Goal: Information Seeking & Learning: Learn about a topic

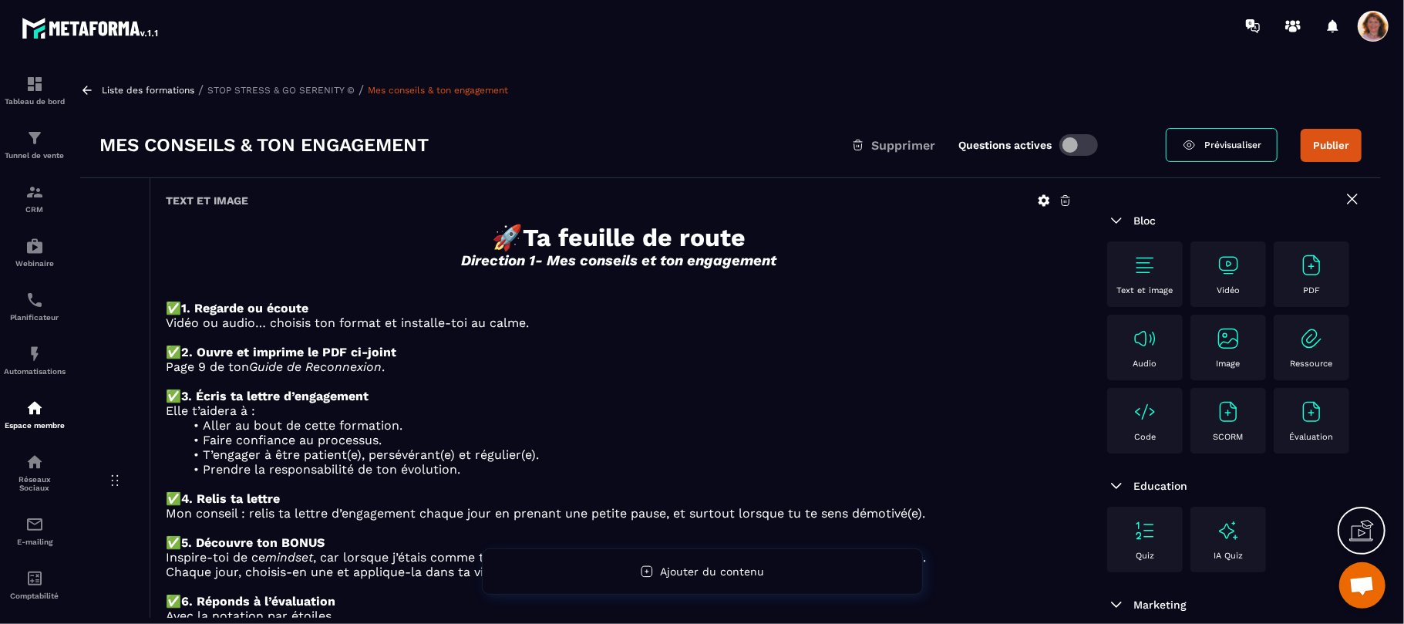
scroll to position [2900, 0]
click at [1212, 145] on span "Prévisualiser" at bounding box center [1232, 145] width 57 height 11
click at [118, 90] on p "Liste des formations" at bounding box center [148, 90] width 93 height 11
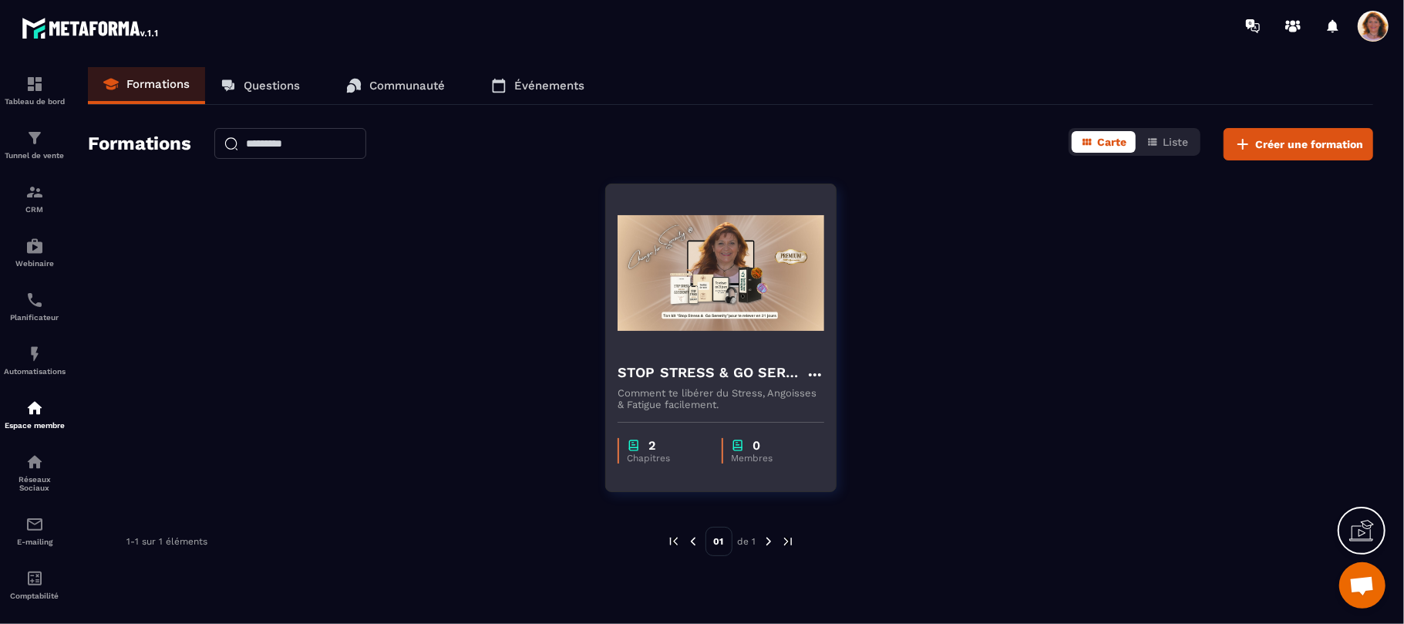
click at [754, 349] on img at bounding box center [721, 273] width 207 height 154
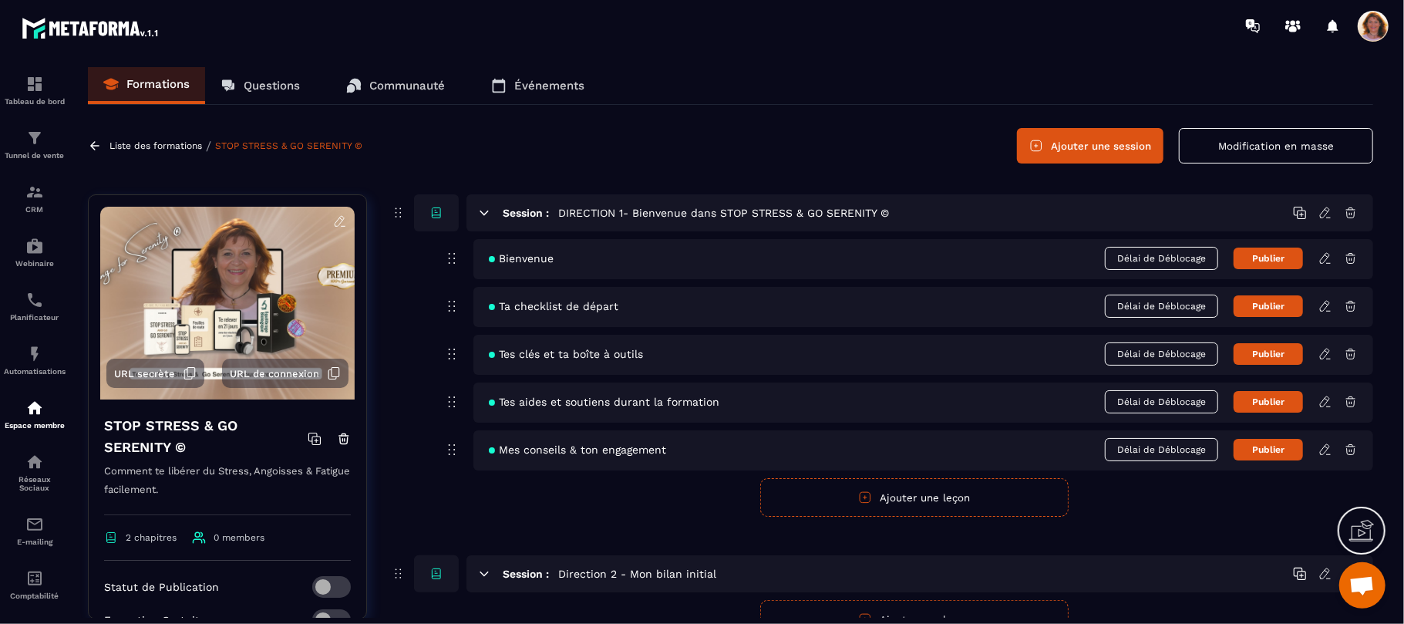
click at [1324, 261] on icon at bounding box center [1325, 258] width 14 height 14
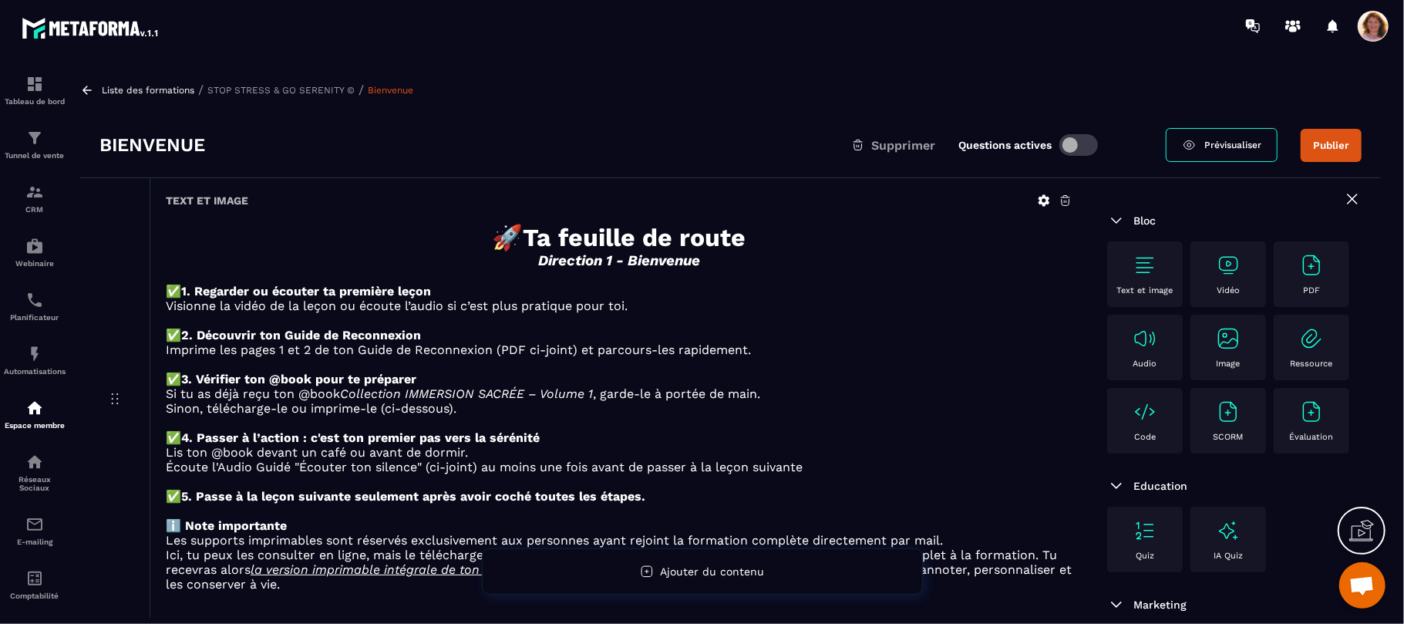
click at [1084, 143] on span at bounding box center [1078, 145] width 39 height 22
click at [97, 87] on link at bounding box center [89, 90] width 18 height 14
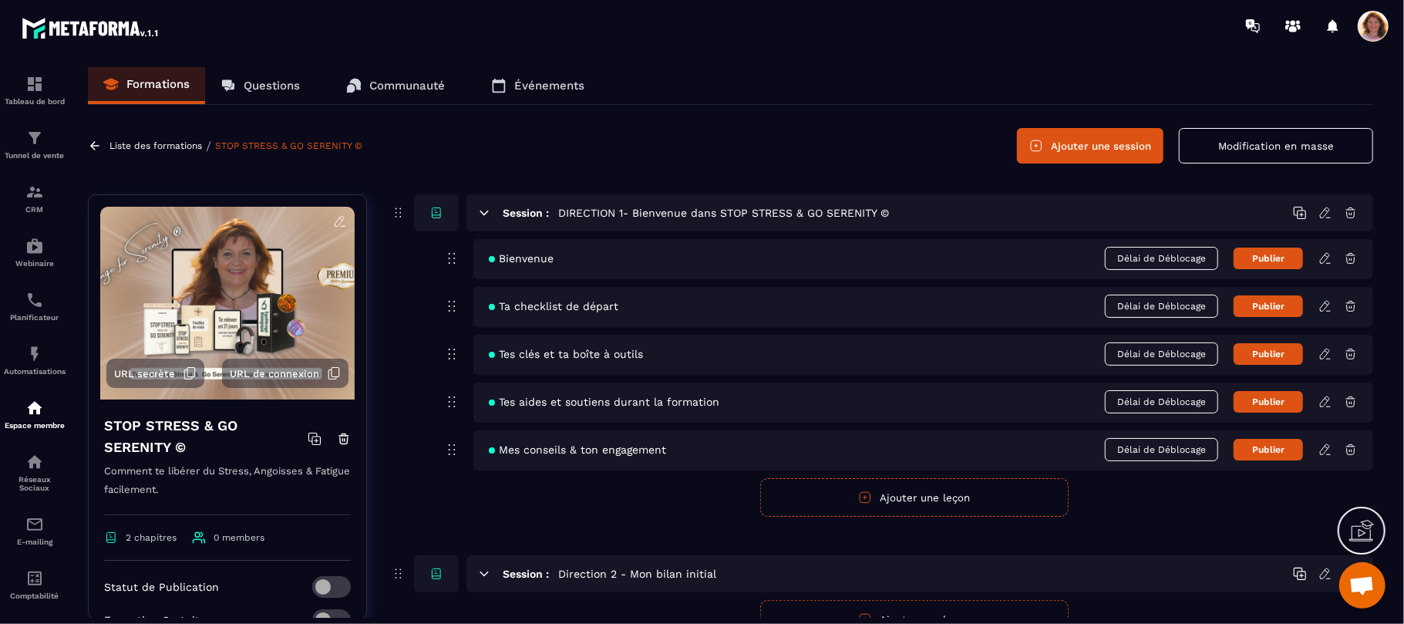
click at [1324, 308] on icon at bounding box center [1325, 306] width 14 height 14
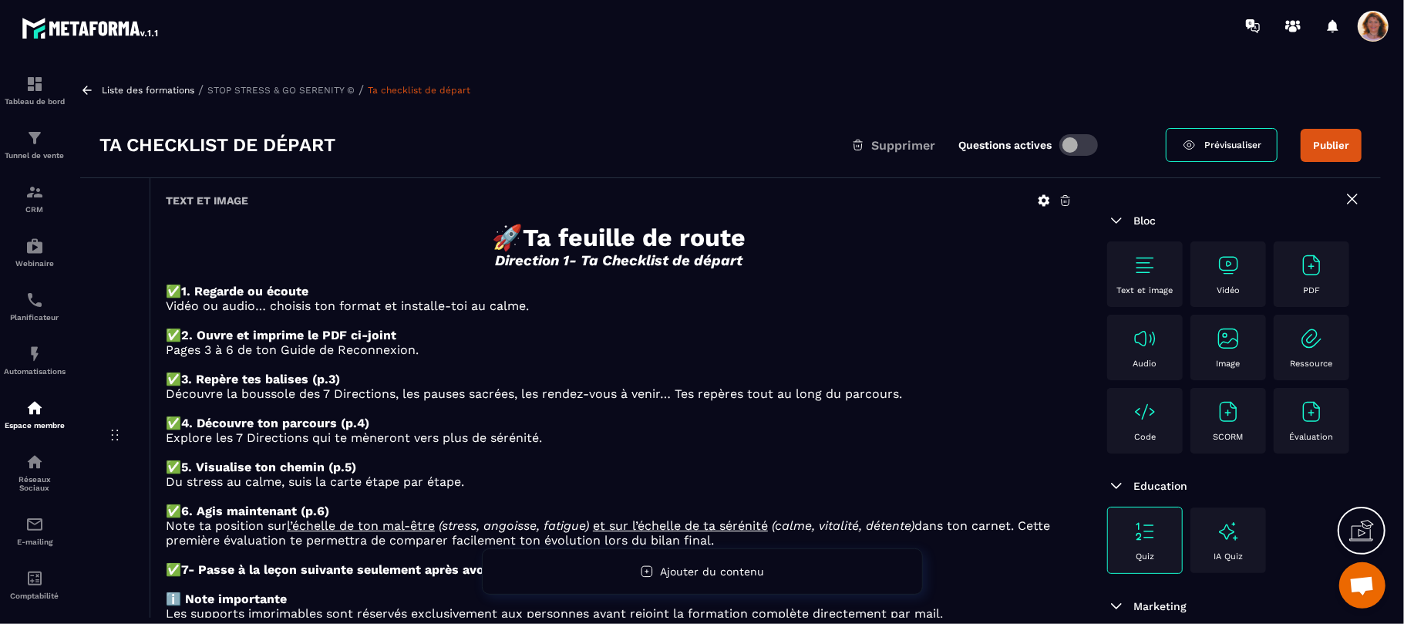
click at [1086, 146] on span at bounding box center [1078, 145] width 39 height 22
click at [86, 89] on icon at bounding box center [87, 90] width 9 height 8
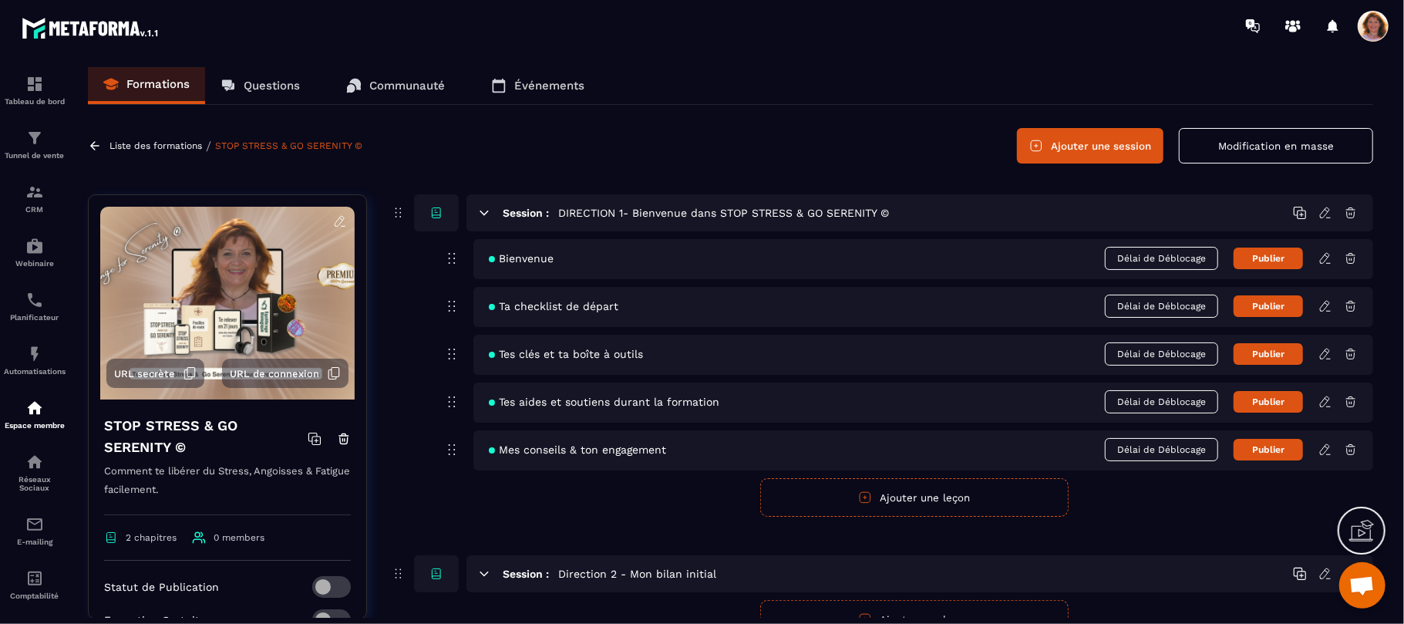
click at [1326, 355] on icon at bounding box center [1325, 354] width 14 height 14
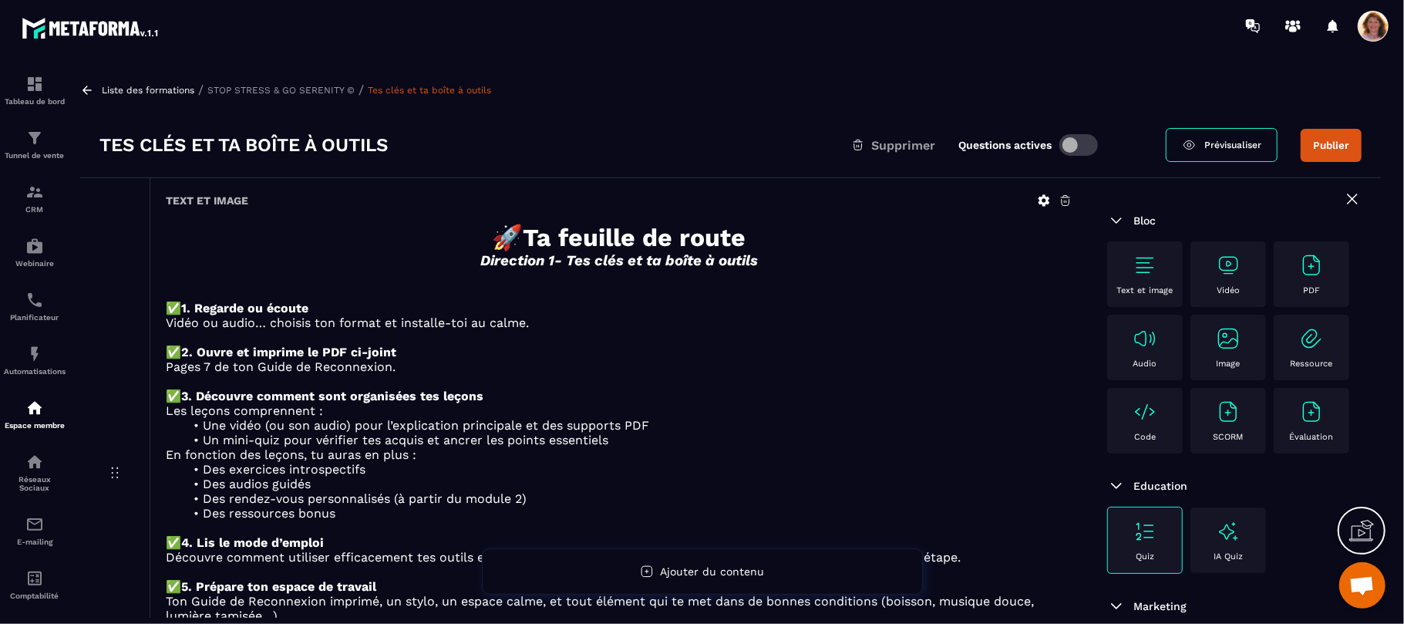
click at [1093, 146] on span at bounding box center [1078, 145] width 39 height 22
click at [105, 88] on p "Liste des formations" at bounding box center [148, 90] width 93 height 11
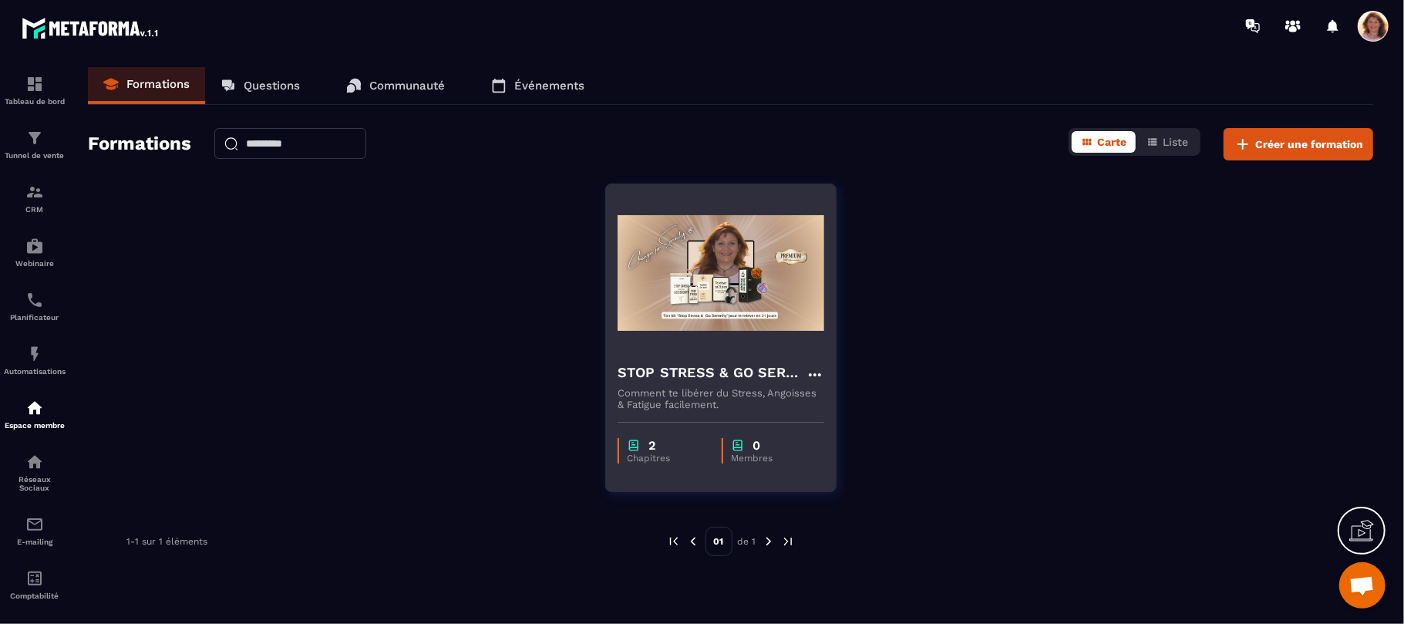
click at [717, 324] on img at bounding box center [721, 273] width 207 height 154
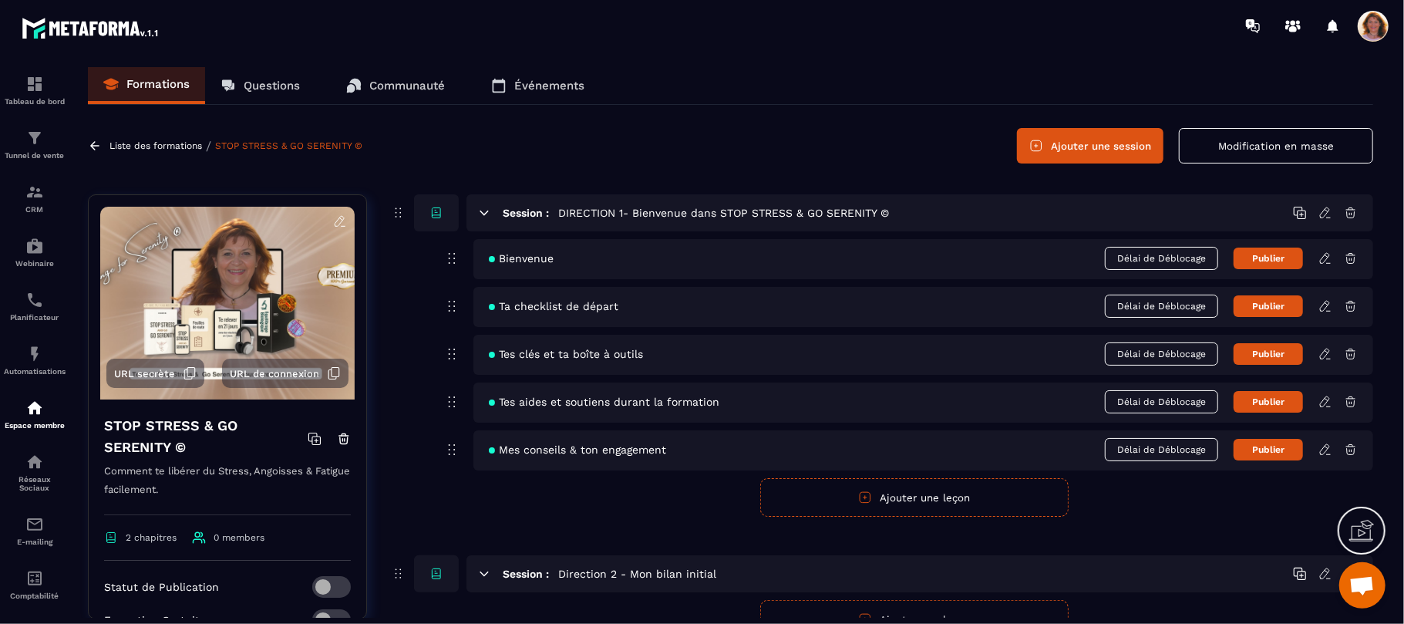
click at [1326, 402] on icon at bounding box center [1324, 401] width 9 height 10
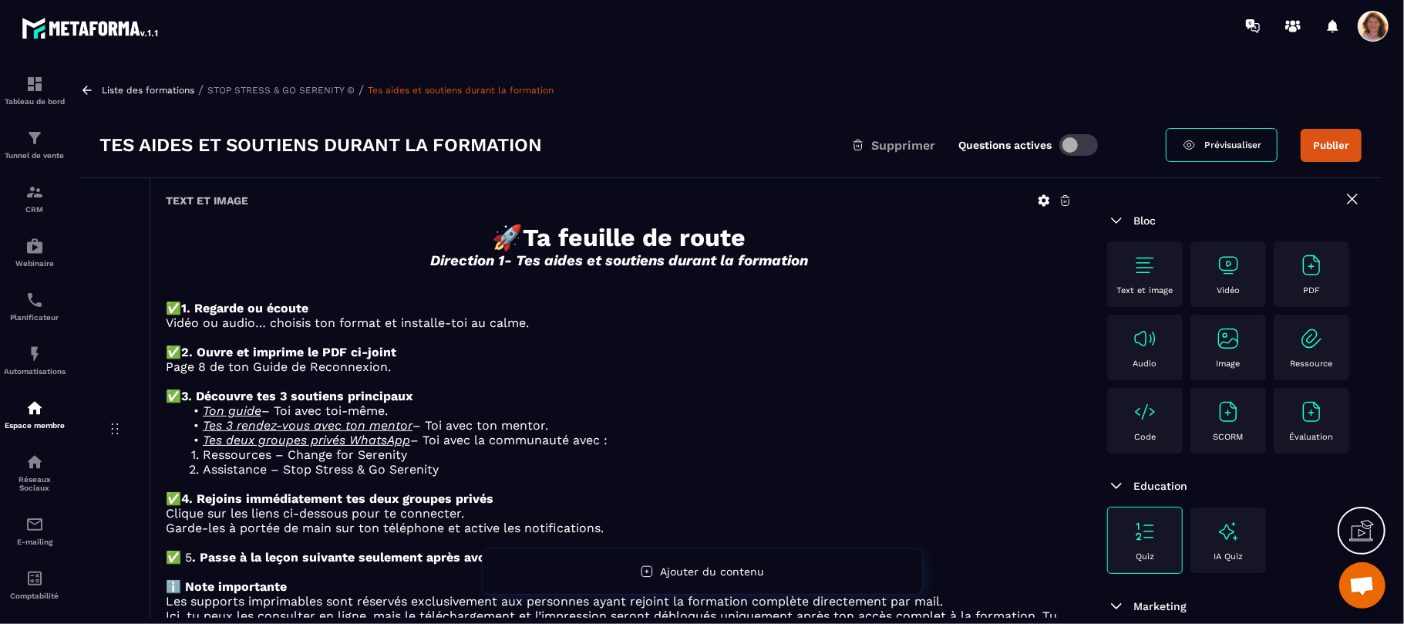
click at [102, 93] on p "Liste des formations" at bounding box center [148, 90] width 93 height 11
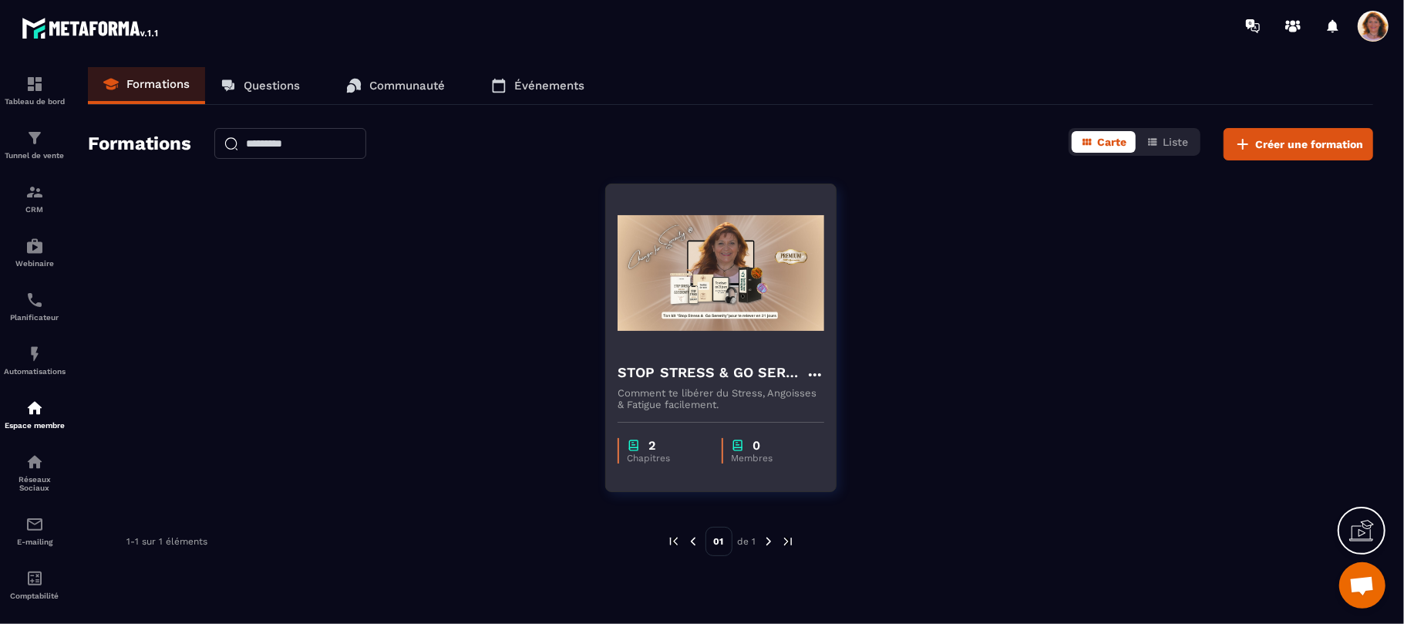
click at [734, 378] on h4 "STOP STRESS & GO SERENITY ©" at bounding box center [712, 373] width 188 height 22
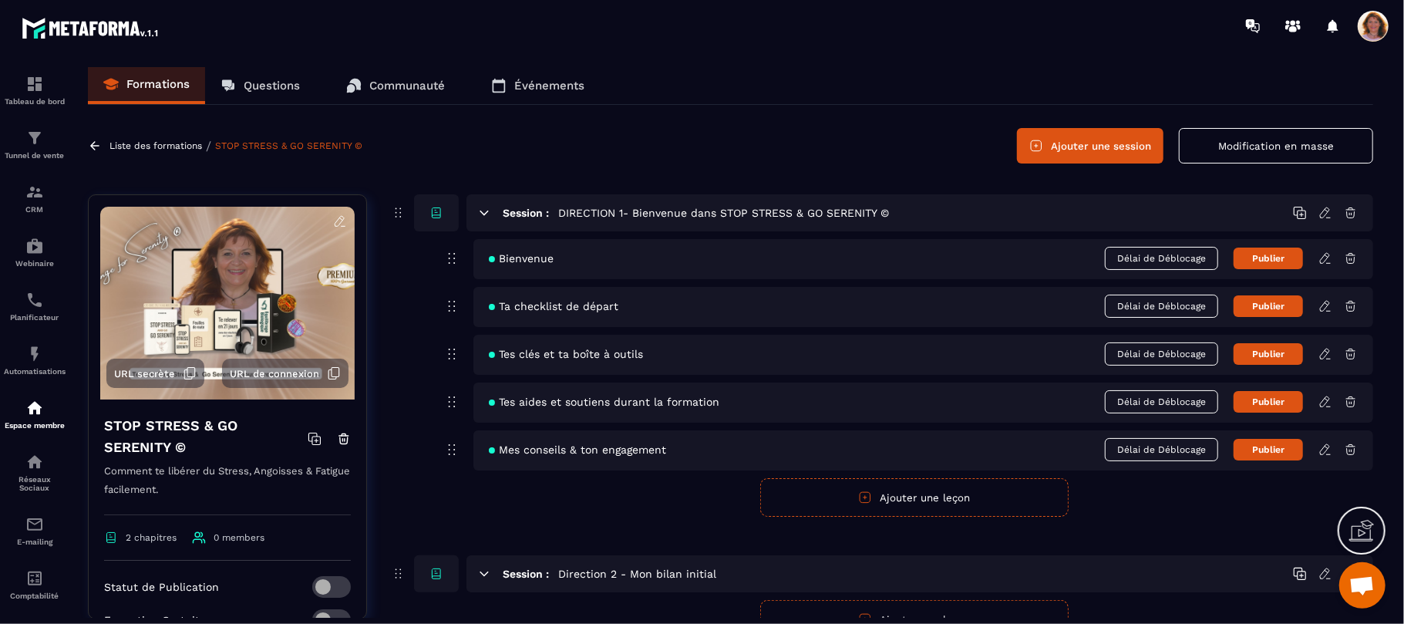
click at [1324, 454] on icon at bounding box center [1324, 449] width 9 height 10
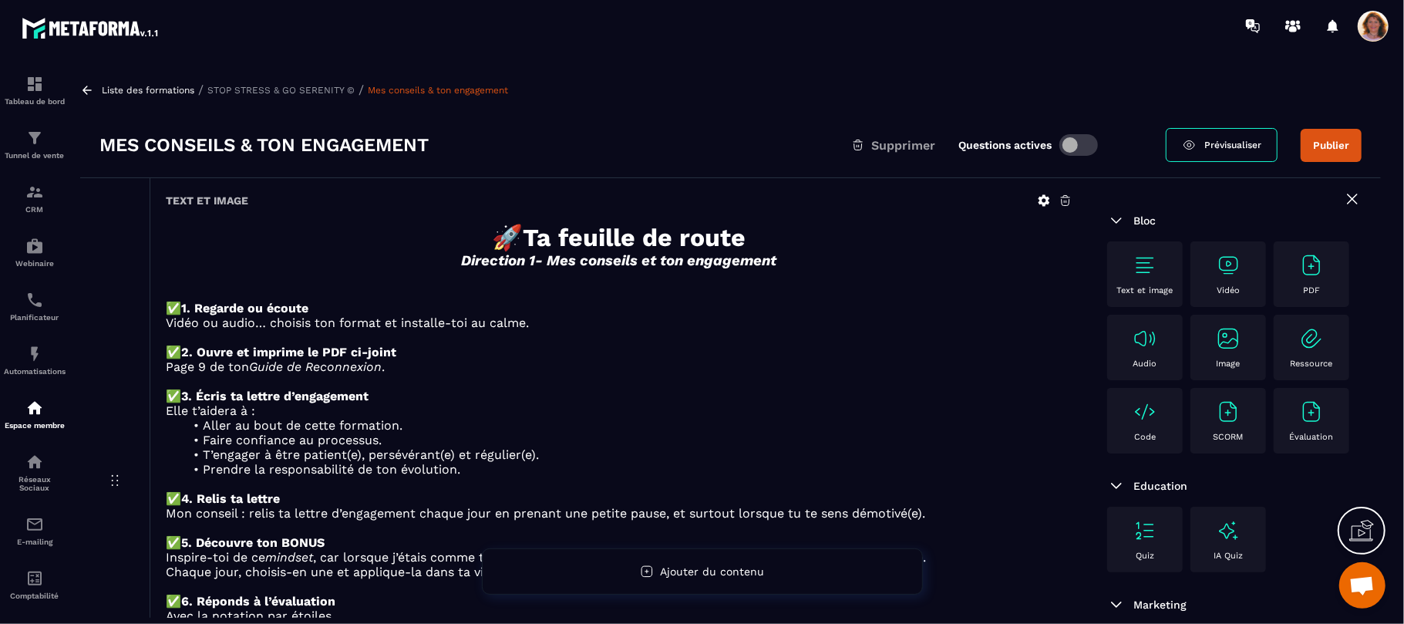
click at [136, 93] on p "Liste des formations" at bounding box center [148, 90] width 93 height 11
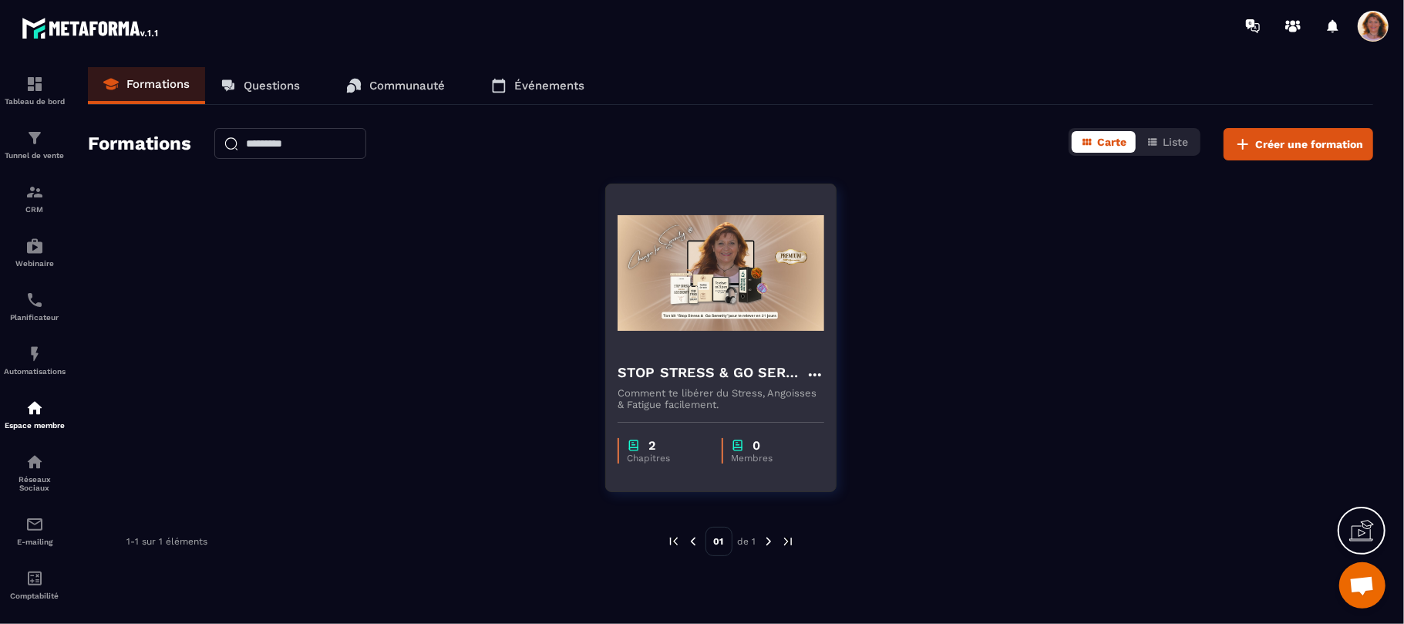
click at [694, 361] on div "STOP STRESS & GO SERENITY © Comment te libérer du Stress, Angoisses & Fatigue f…" at bounding box center [721, 380] width 230 height 60
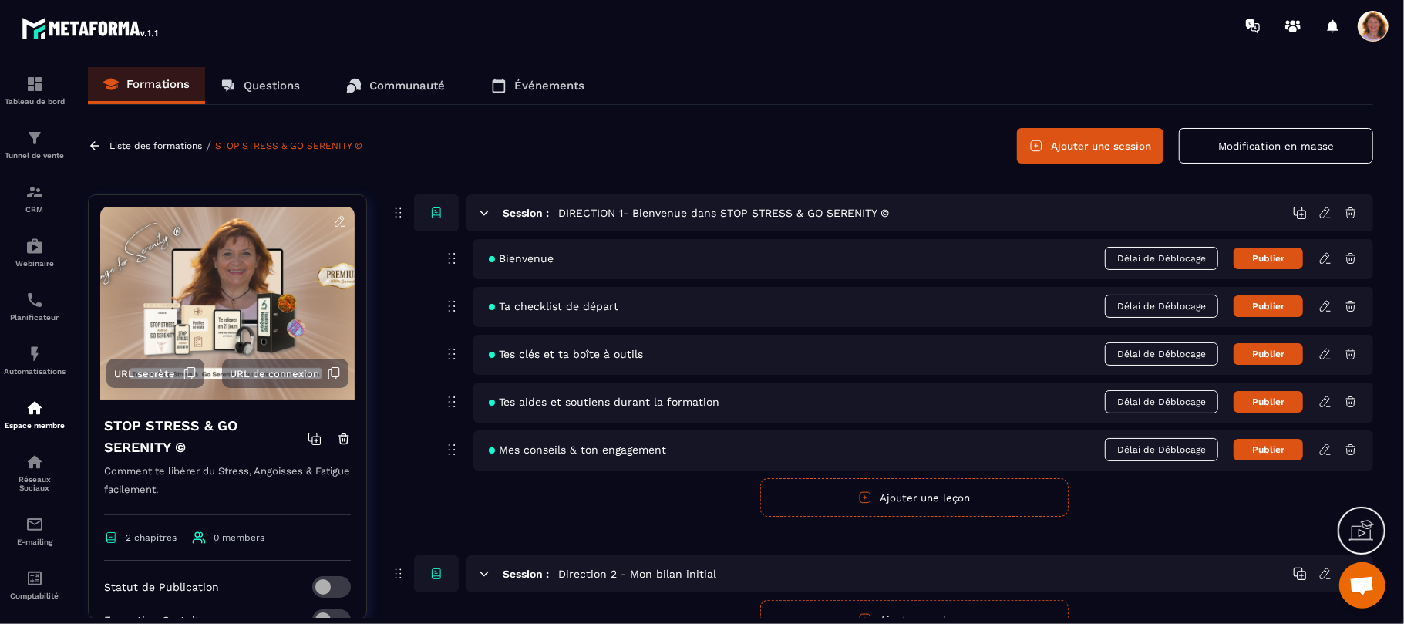
click at [1326, 308] on icon at bounding box center [1324, 306] width 9 height 10
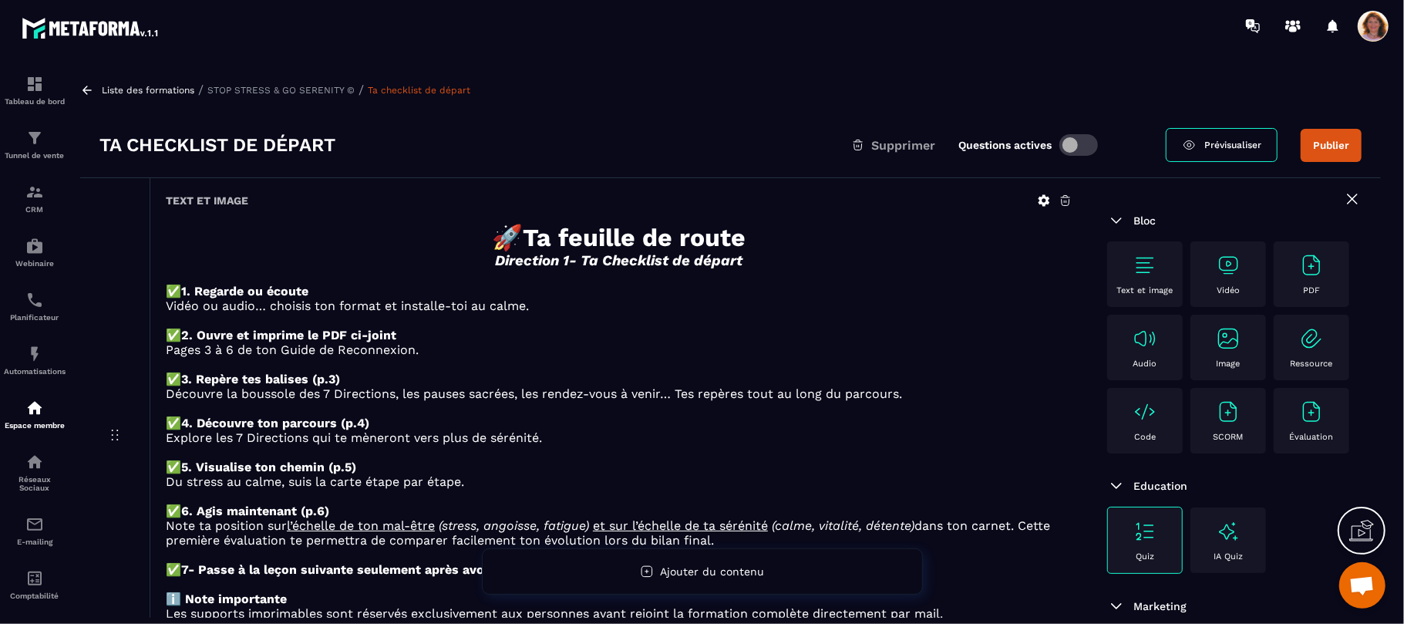
click at [1062, 312] on p "Vidéo ou audio… choisis ton format et installe-toi au calme." at bounding box center [619, 305] width 907 height 15
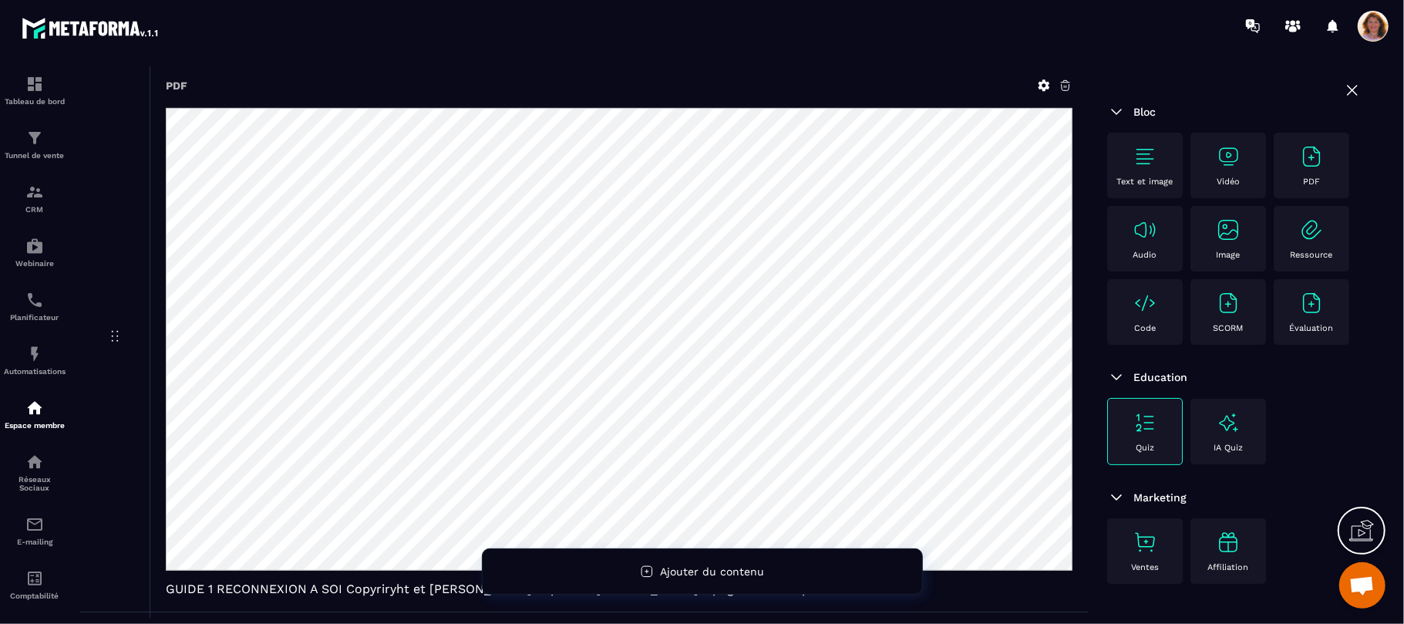
scroll to position [699, 0]
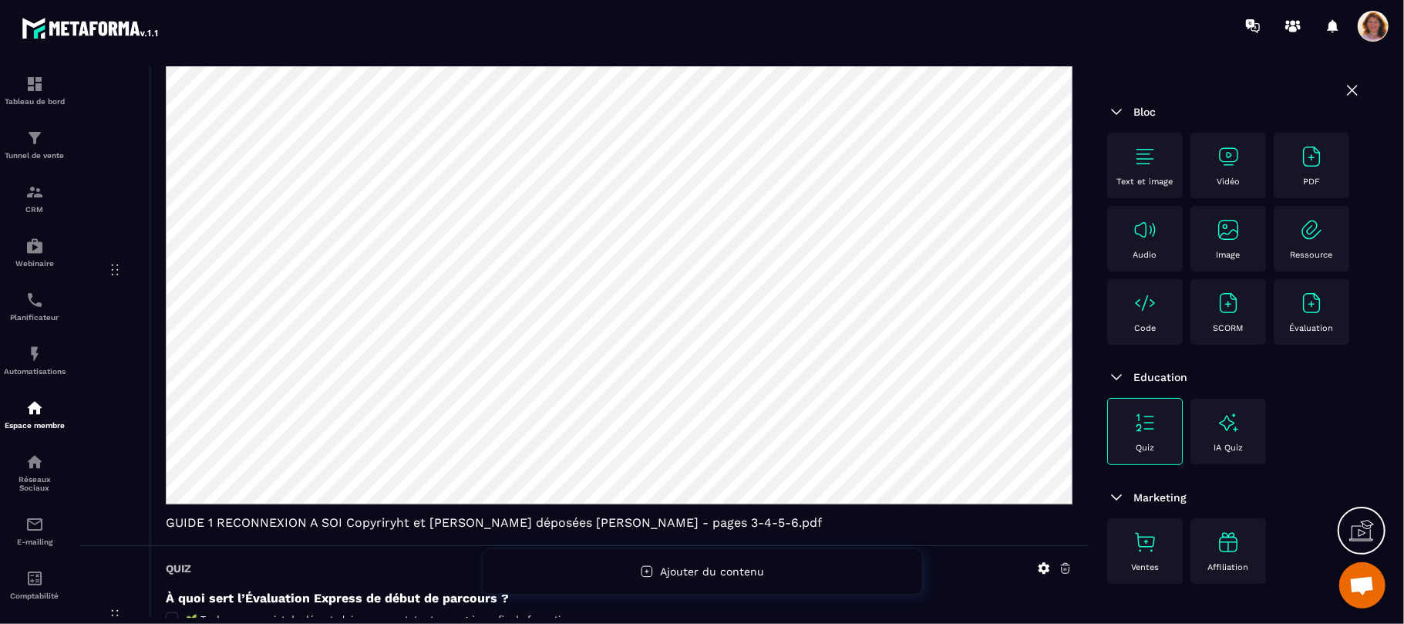
click at [1088, 312] on div "Bloc Text et image Vidéo PDF Audio Image Ressource Code SCORM Évaluation Educat…" at bounding box center [1234, 347] width 293 height 557
click at [1028, 530] on span "GUIDE 1 RECONNEXION A SOI Copyriryht et [PERSON_NAME] déposées [PERSON_NAME] - …" at bounding box center [619, 522] width 907 height 15
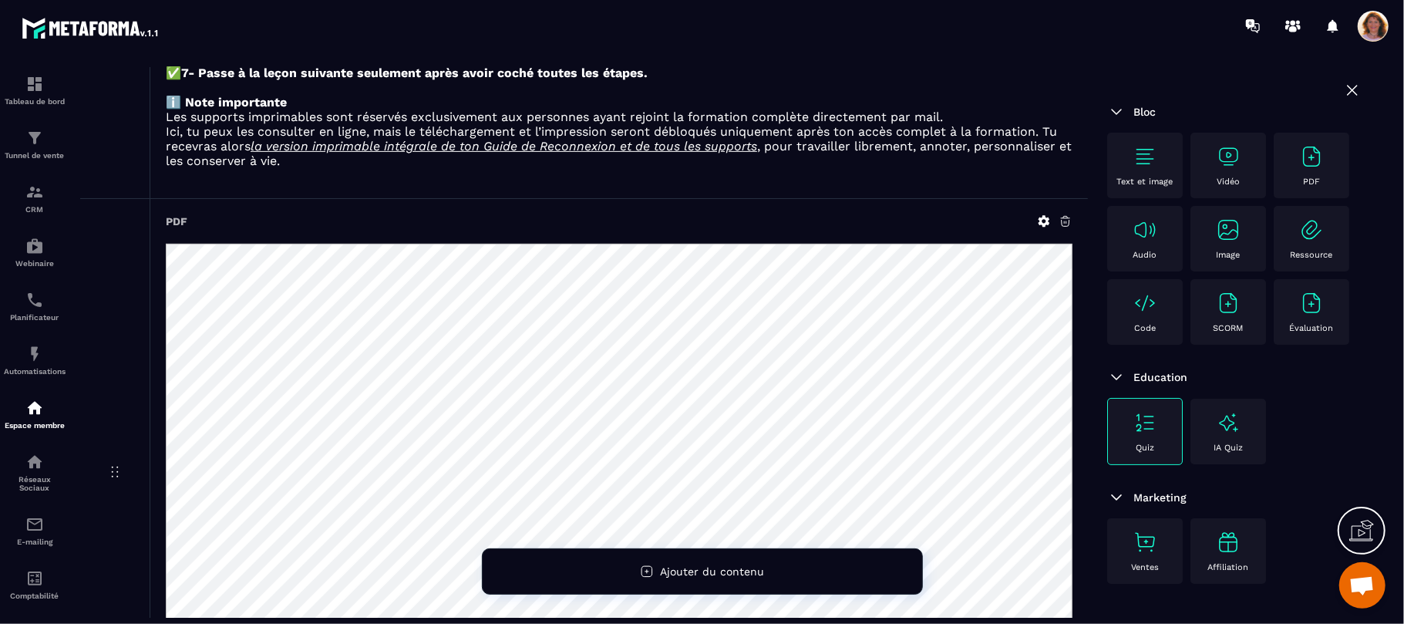
scroll to position [493, 0]
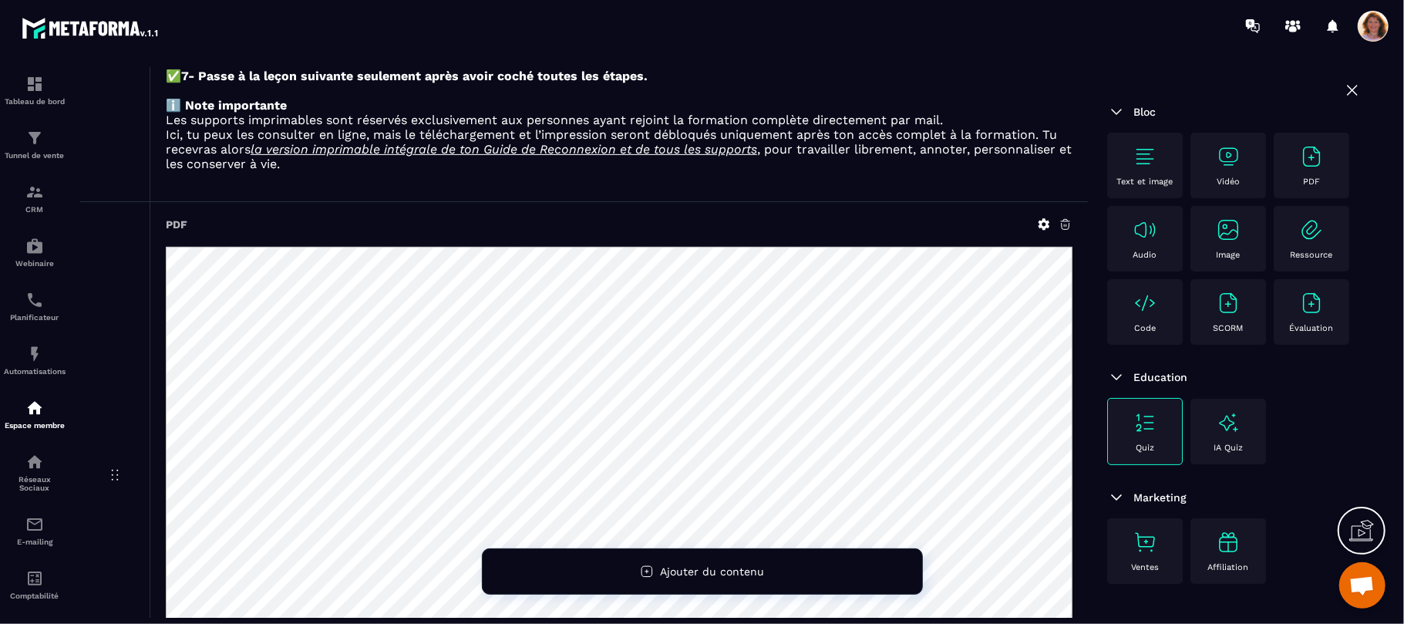
click at [1065, 231] on icon at bounding box center [1066, 224] width 14 height 14
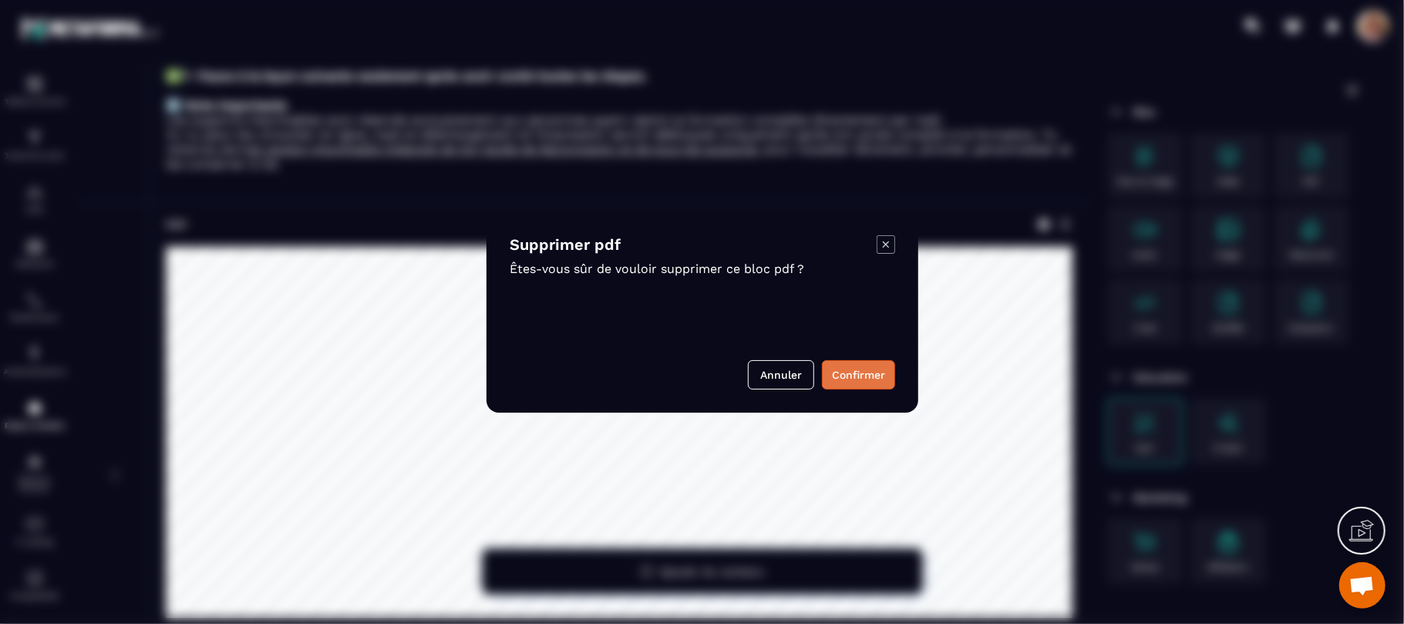
click at [842, 371] on button "Confirmer" at bounding box center [858, 374] width 73 height 29
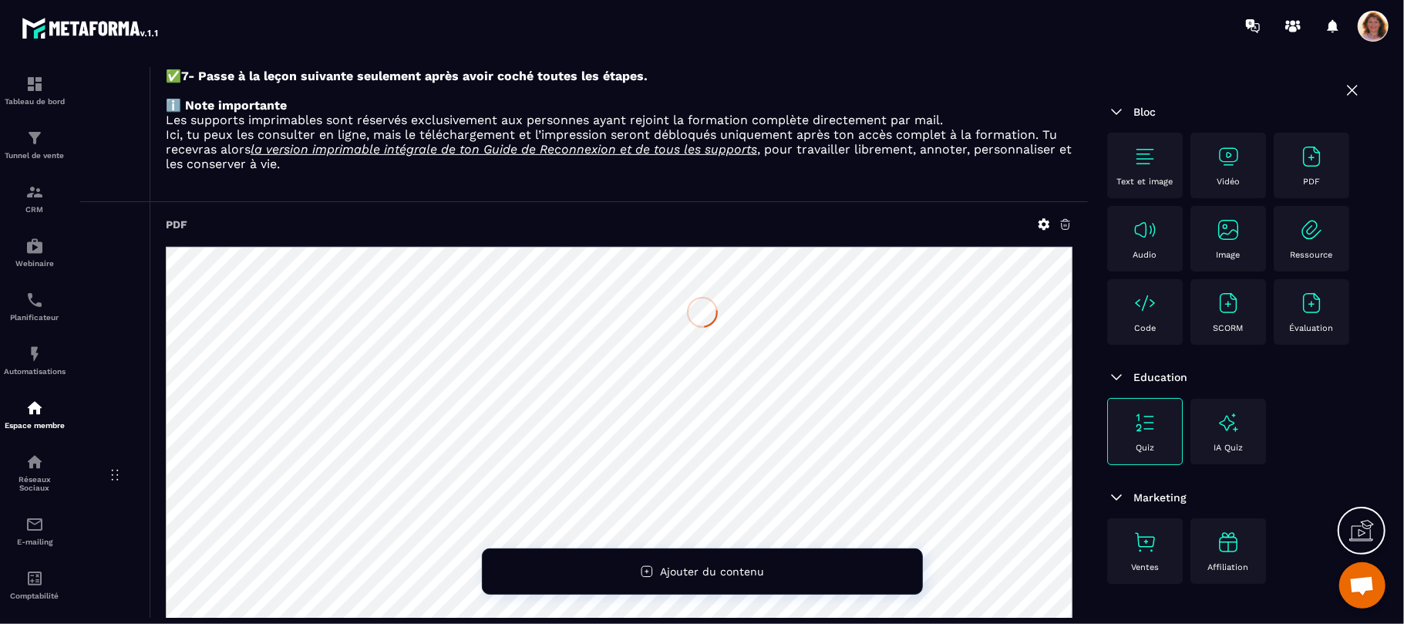
scroll to position [309, 0]
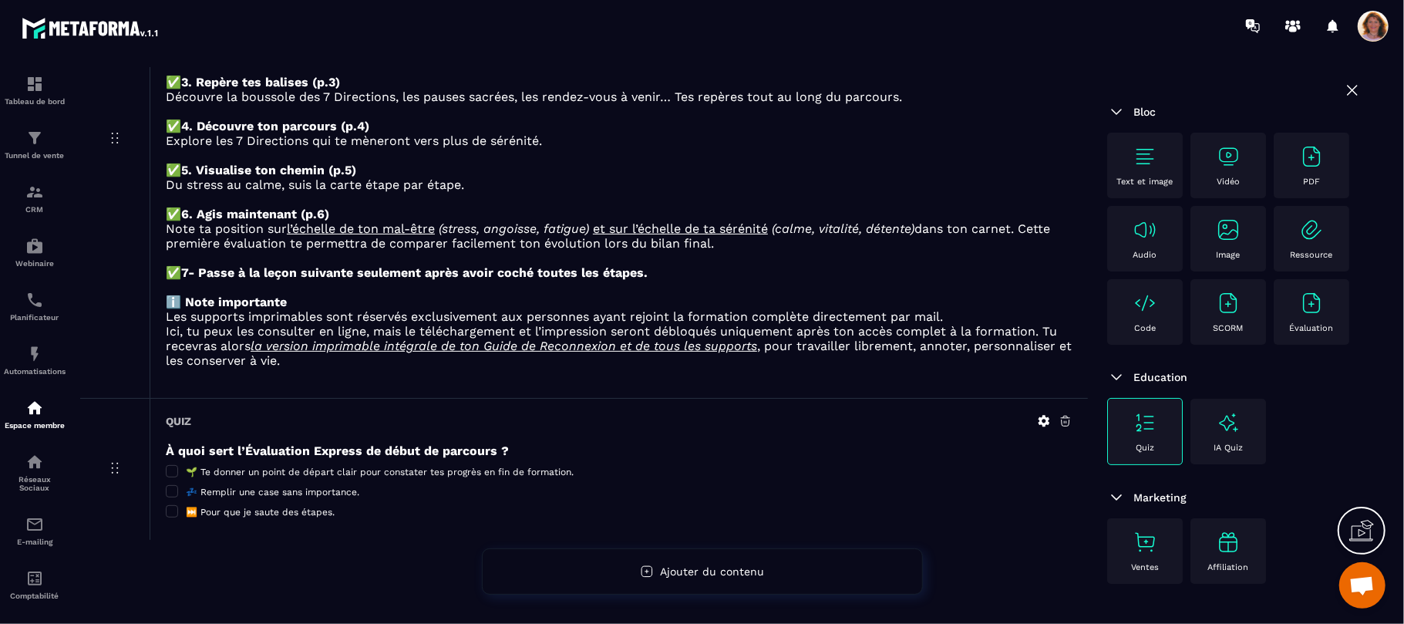
click at [1299, 169] on img at bounding box center [1311, 156] width 25 height 25
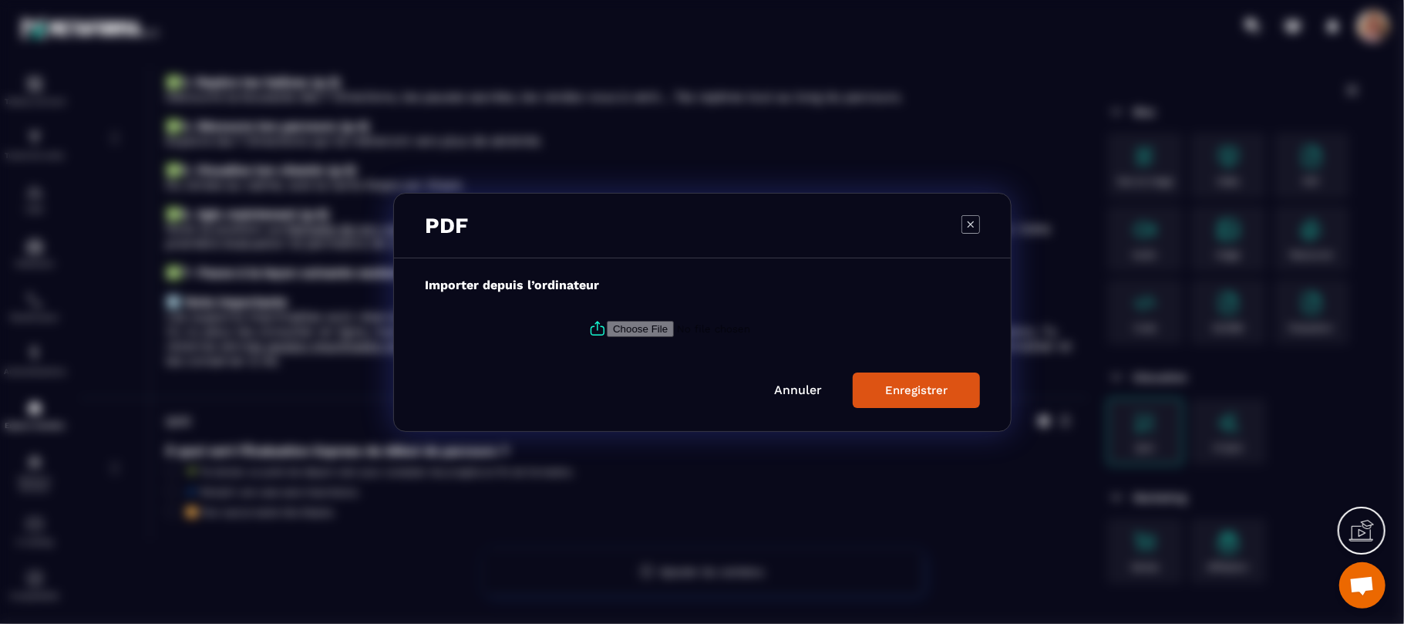
click at [667, 324] on input "Modal window" at bounding box center [712, 328] width 210 height 16
type input "**********"
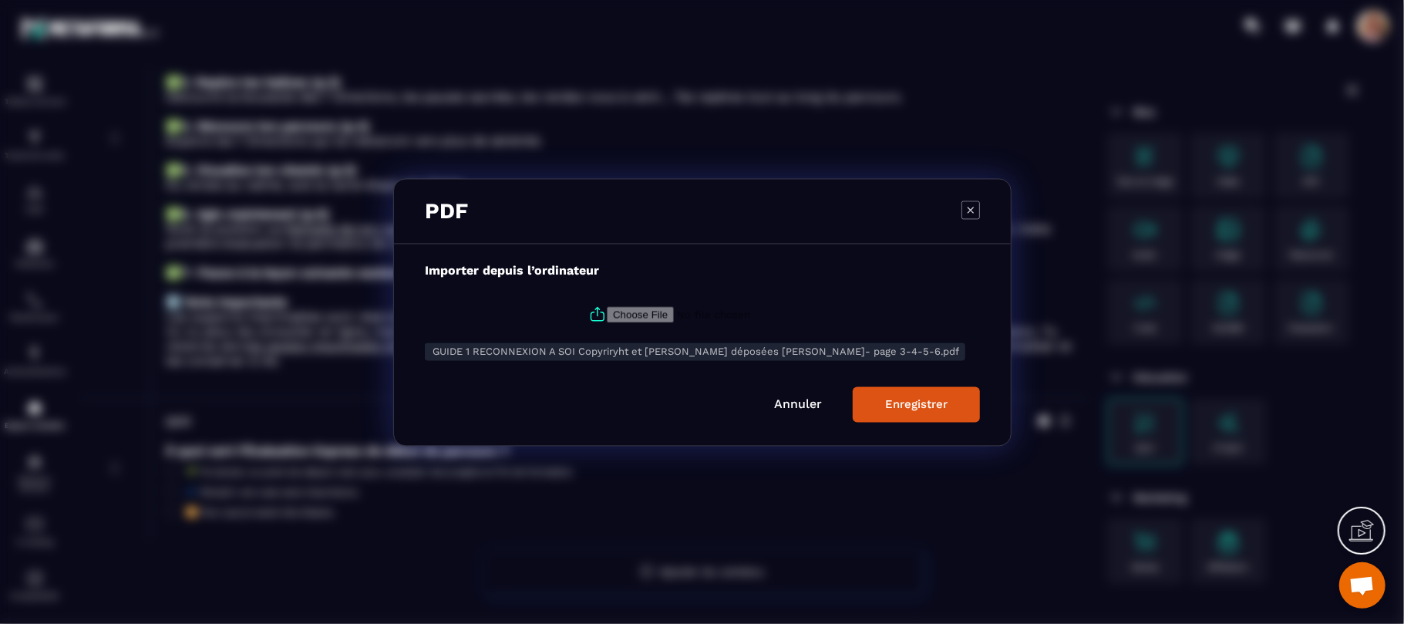
click at [930, 417] on button "Enregistrer" at bounding box center [916, 403] width 127 height 35
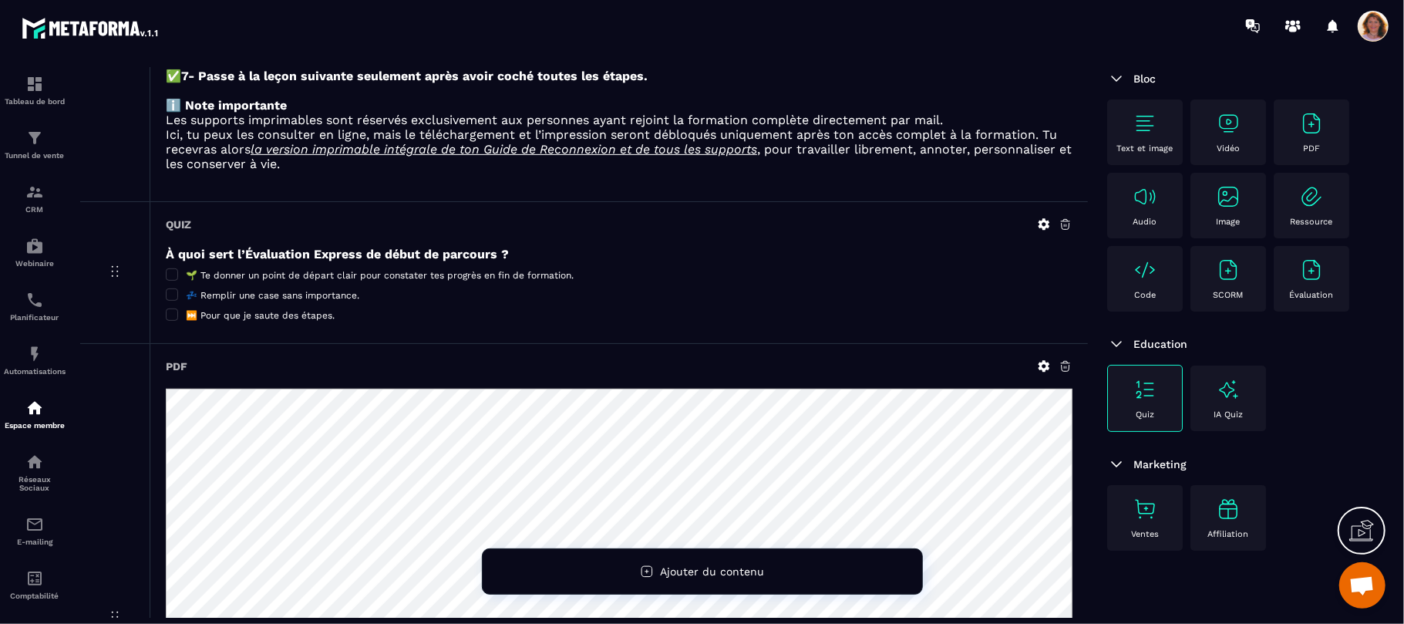
scroll to position [180, 0]
click at [1069, 298] on div "À quoi sert l’Évaluation Express de début de parcours ? 🌱 Te donner un point de…" at bounding box center [619, 284] width 907 height 75
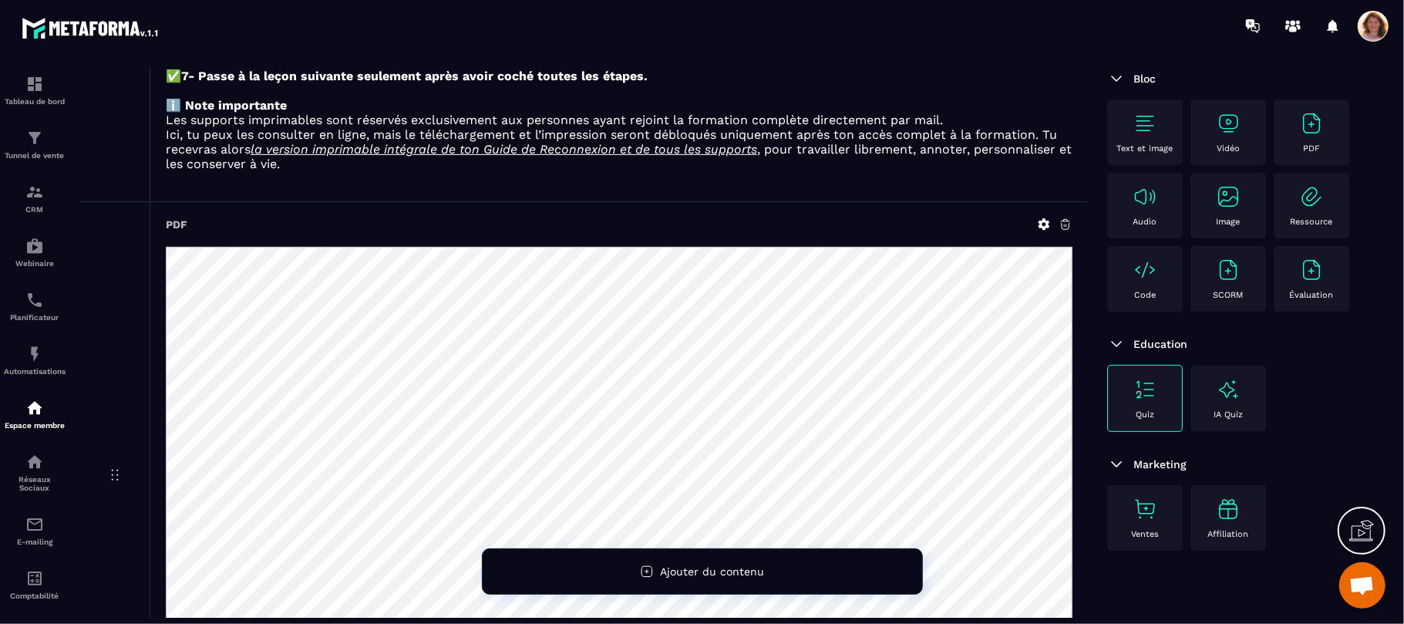
click at [1088, 328] on div "Bloc Text et image Vidéo PDF Audio Image Ressource Code SCORM Évaluation Educat…" at bounding box center [1234, 314] width 293 height 557
drag, startPoint x: 1087, startPoint y: 328, endPoint x: 1090, endPoint y: 423, distance: 94.1
click at [1090, 423] on div "Bloc Text et image Vidéo PDF Audio Image Ressource Code SCORM Évaluation Educat…" at bounding box center [1234, 314] width 293 height 557
click at [1072, 127] on p "Les supports imprimables sont réservés exclusivement aux personnes ayant rejoin…" at bounding box center [619, 120] width 907 height 15
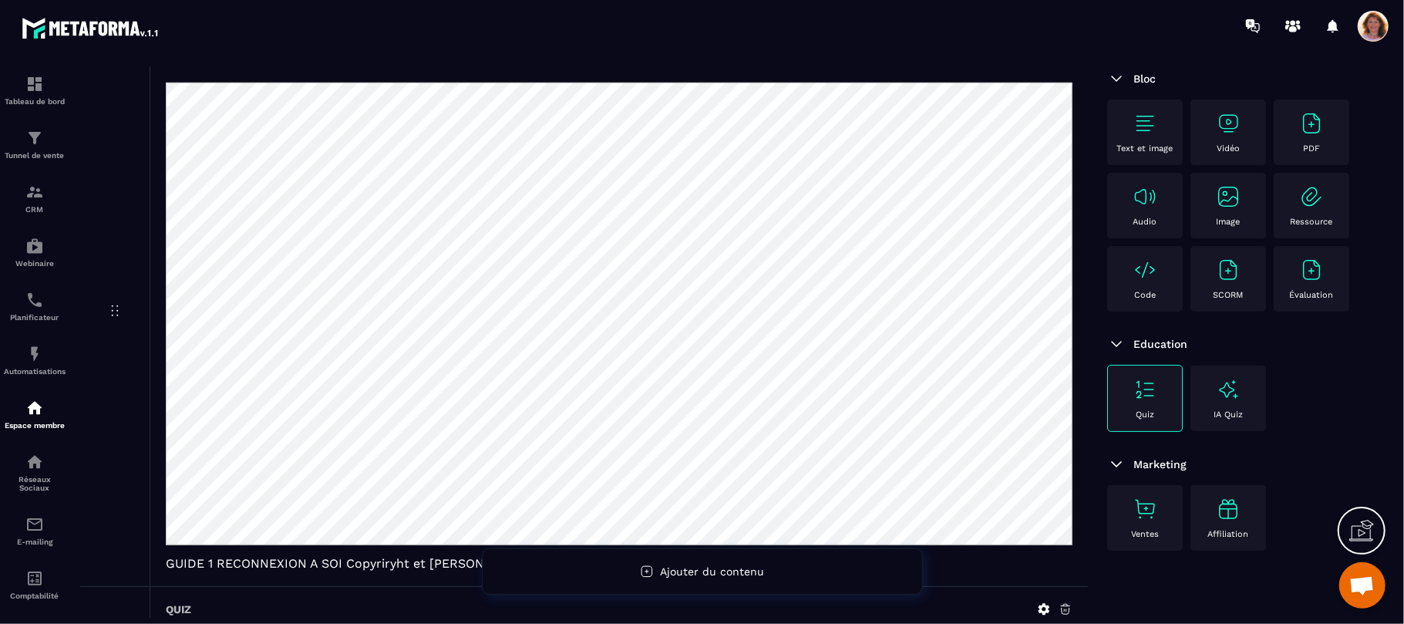
scroll to position [699, 0]
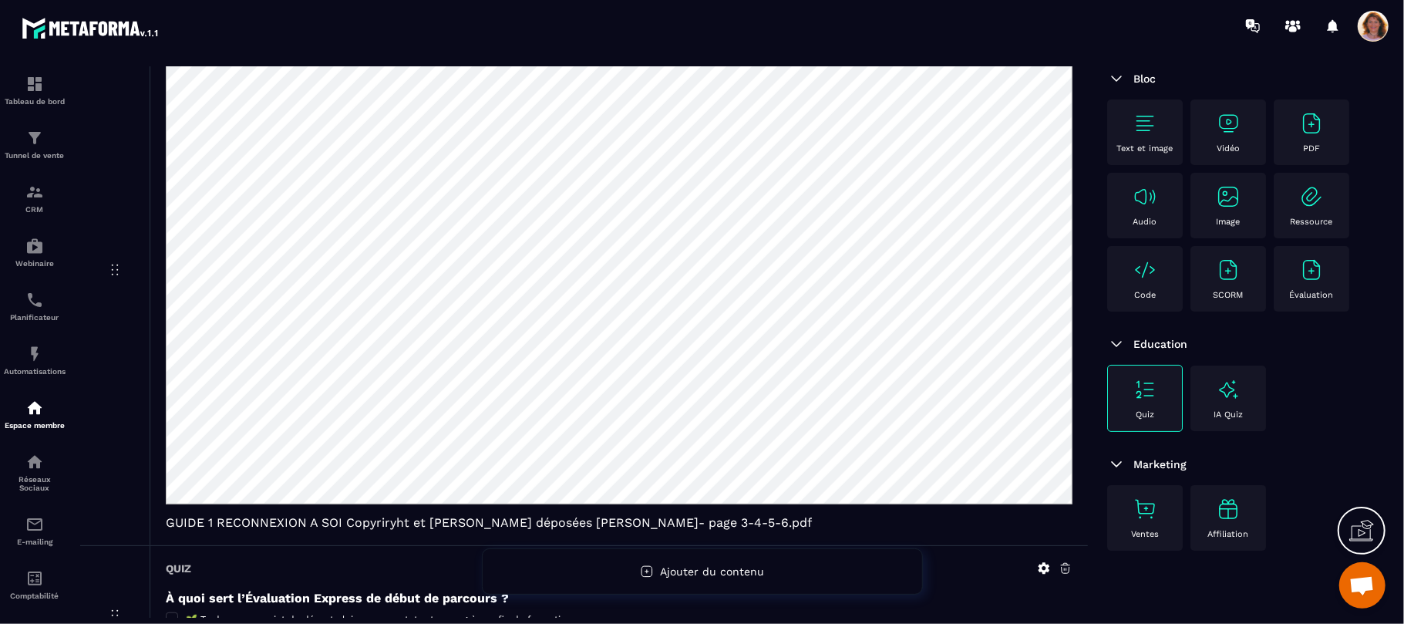
click at [1240, 591] on div "Bloc Text et image Vidéo PDF Audio Image Ressource Code SCORM Évaluation Educat…" at bounding box center [1234, 314] width 293 height 557
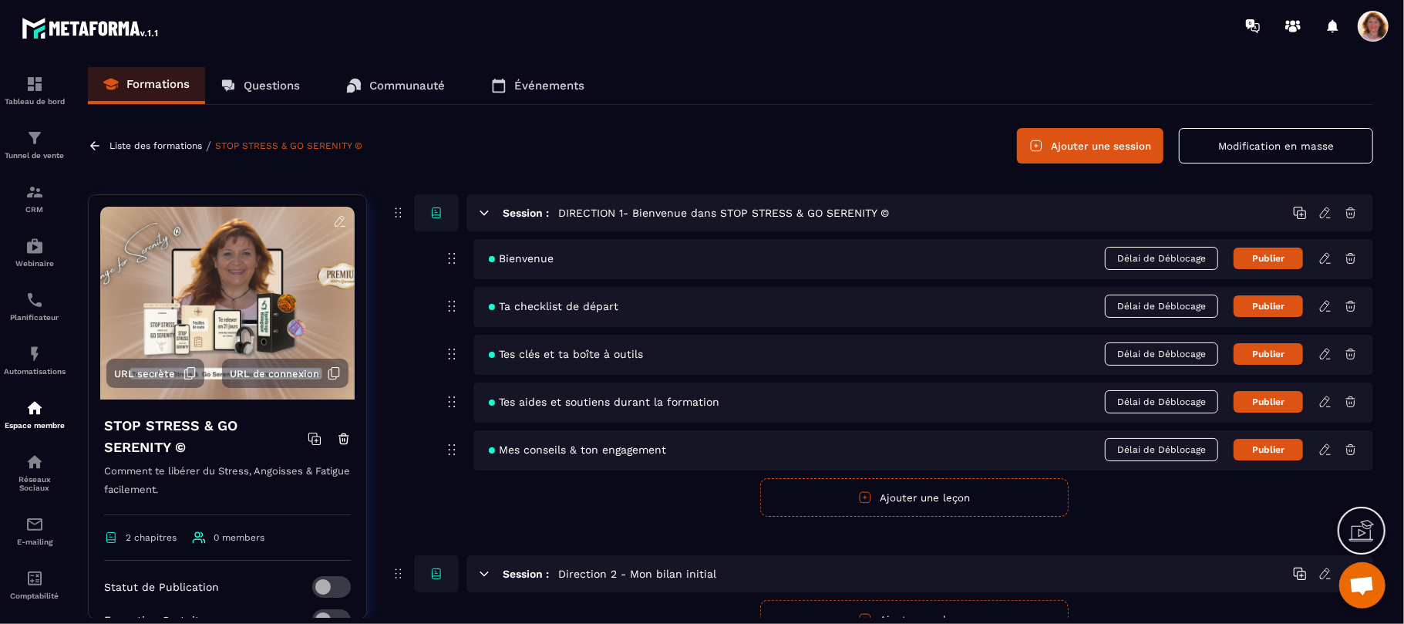
click at [1283, 523] on div "Session : DIRECTION 1- Bienvenue dans STOP STRESS & GO SERENITY © Bienvenue Dél…" at bounding box center [881, 416] width 983 height 444
